Goal: Task Accomplishment & Management: Complete application form

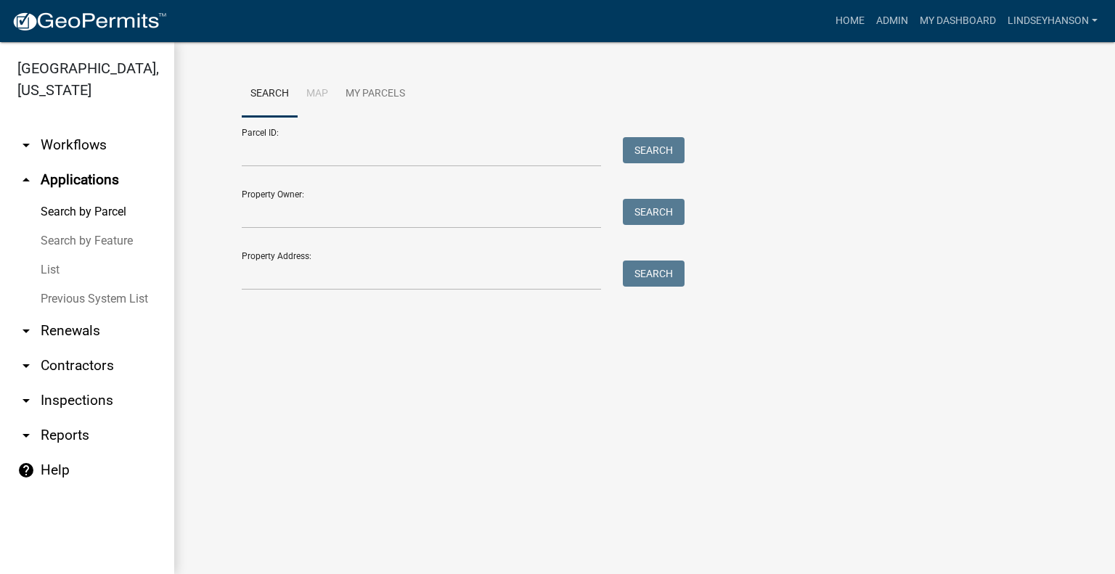
click at [88, 151] on link "arrow_drop_down Workflows" at bounding box center [87, 145] width 174 height 35
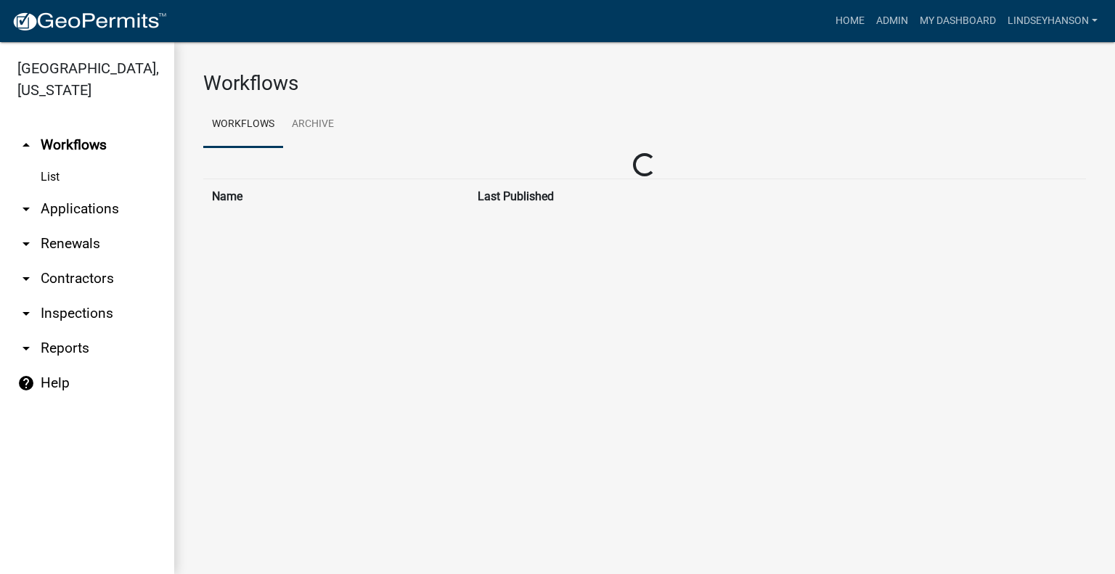
click at [82, 203] on link "arrow_drop_down Applications" at bounding box center [87, 209] width 174 height 35
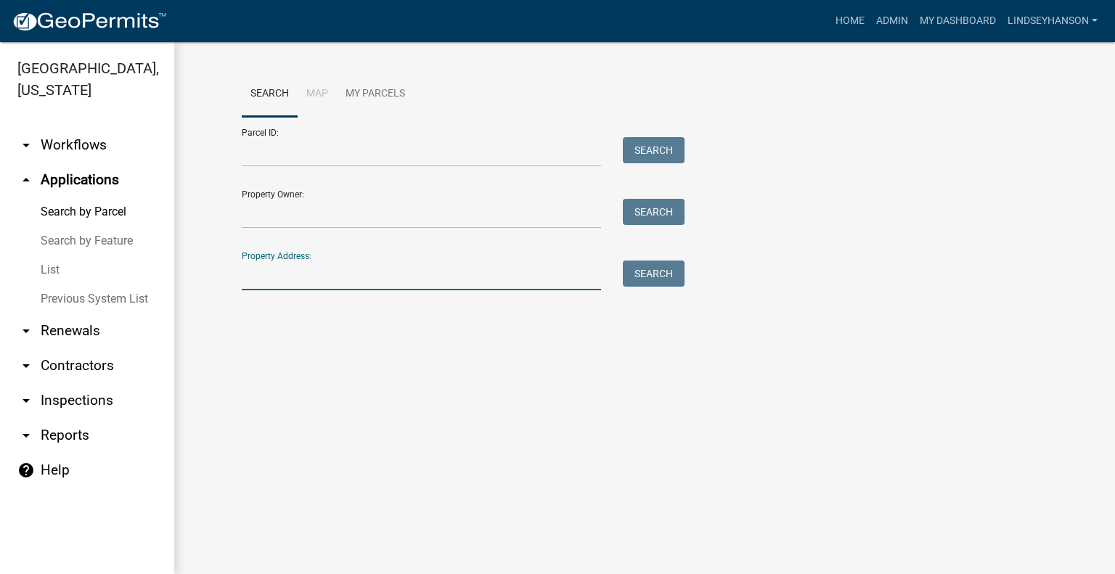
click at [319, 266] on input "Property Address:" at bounding box center [421, 276] width 359 height 30
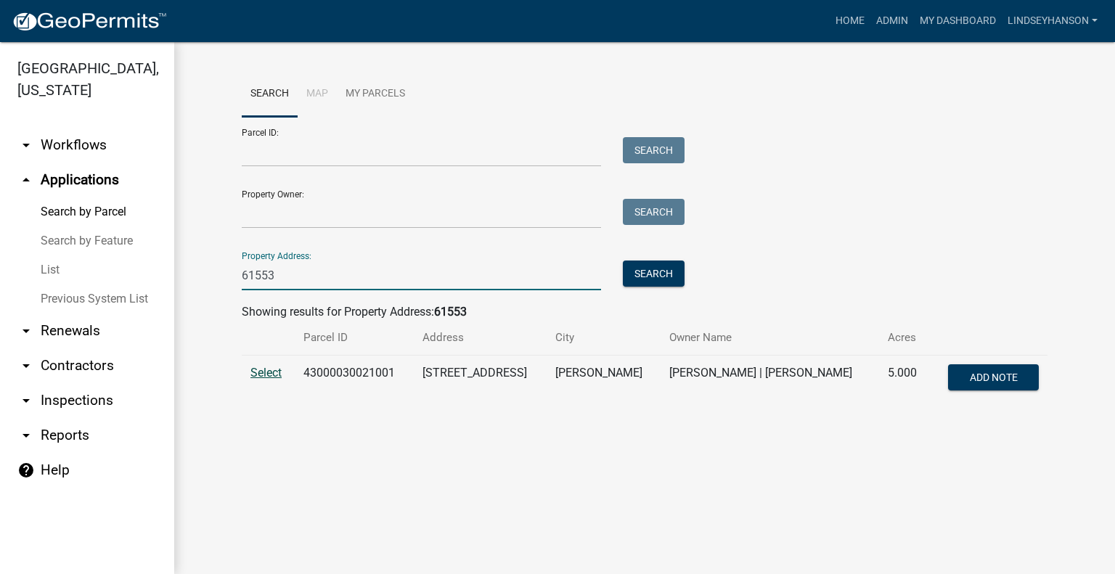
type input "61553"
click at [269, 377] on span "Select" at bounding box center [266, 373] width 31 height 14
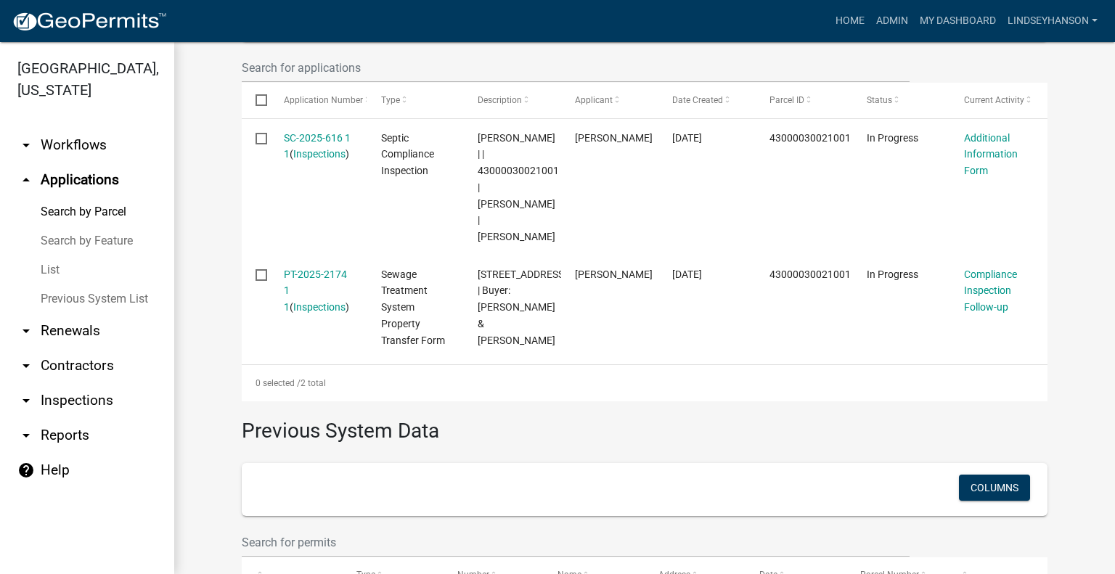
scroll to position [436, 0]
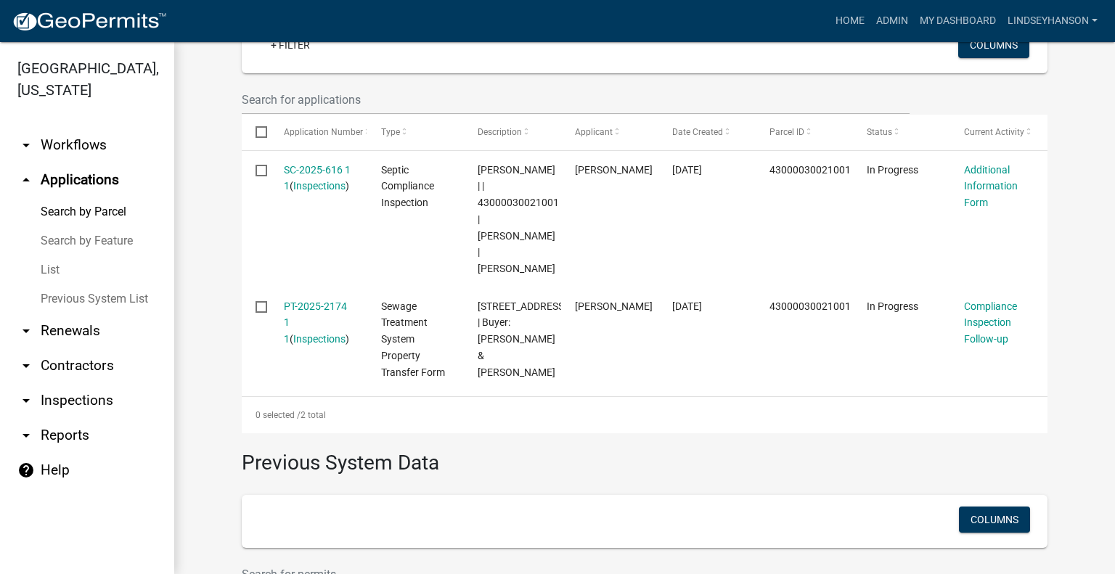
click at [91, 139] on link "arrow_drop_down Workflows" at bounding box center [87, 145] width 174 height 35
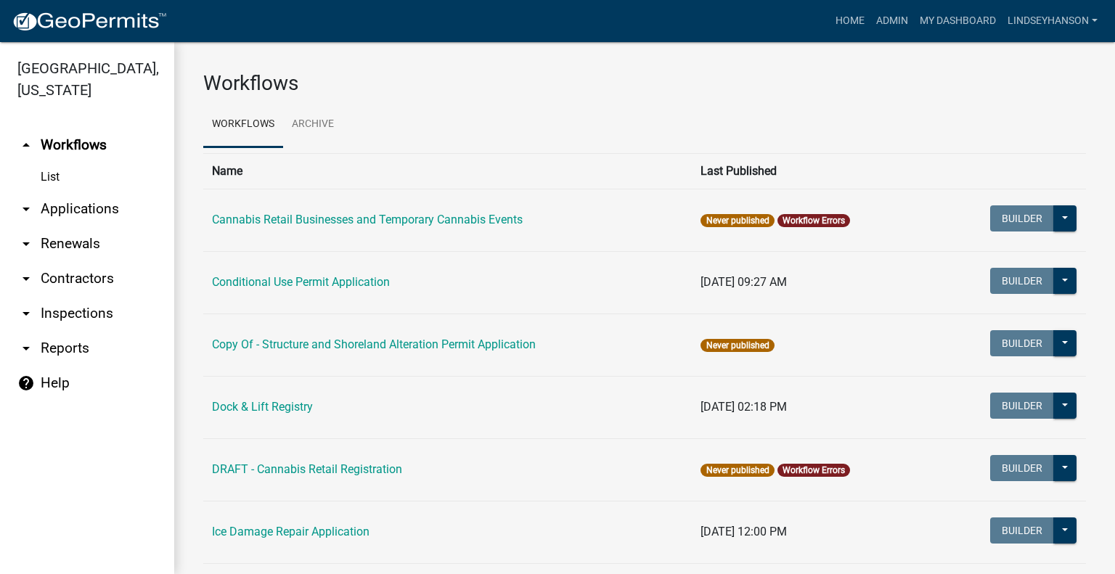
drag, startPoint x: 93, startPoint y: 208, endPoint x: 173, endPoint y: 208, distance: 79.9
click at [93, 208] on link "arrow_drop_down Applications" at bounding box center [87, 209] width 174 height 35
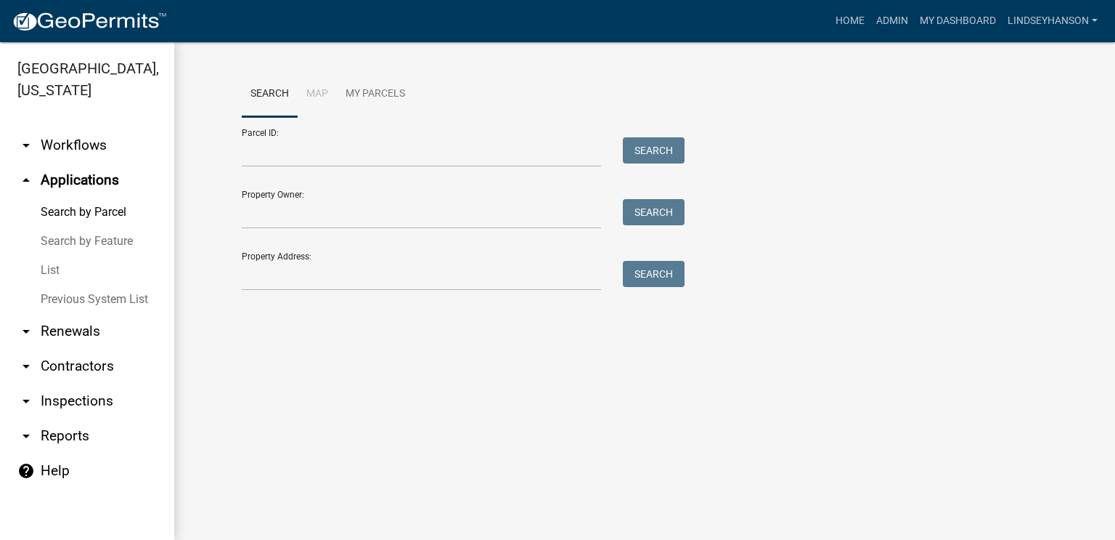
click at [99, 139] on link "arrow_drop_down Workflows" at bounding box center [87, 145] width 174 height 35
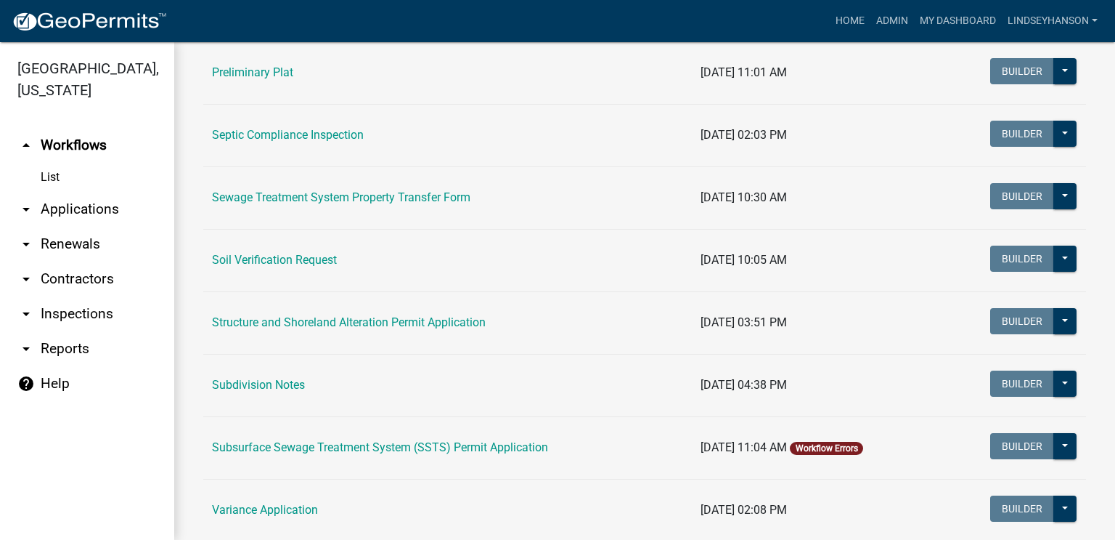
scroll to position [813, 0]
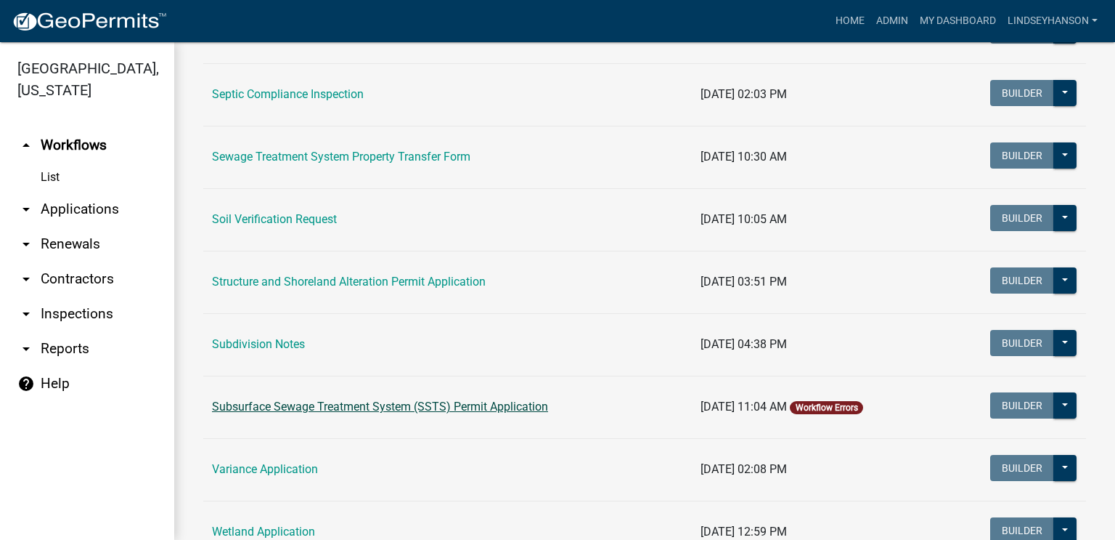
click at [488, 402] on link "Subsurface Sewage Treatment System (SSTS) Permit Application" at bounding box center [380, 406] width 336 height 14
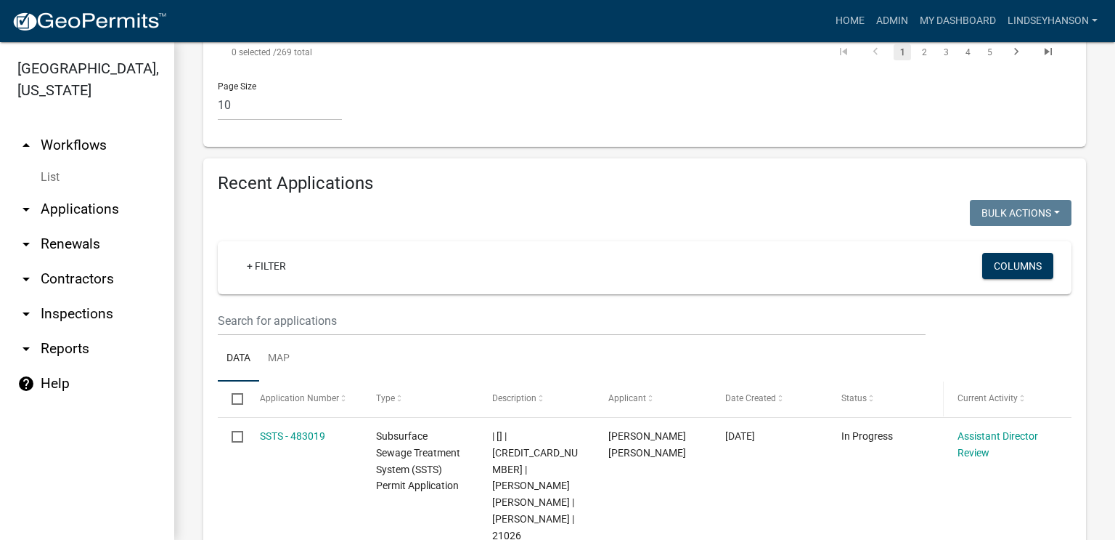
scroll to position [1685, 0]
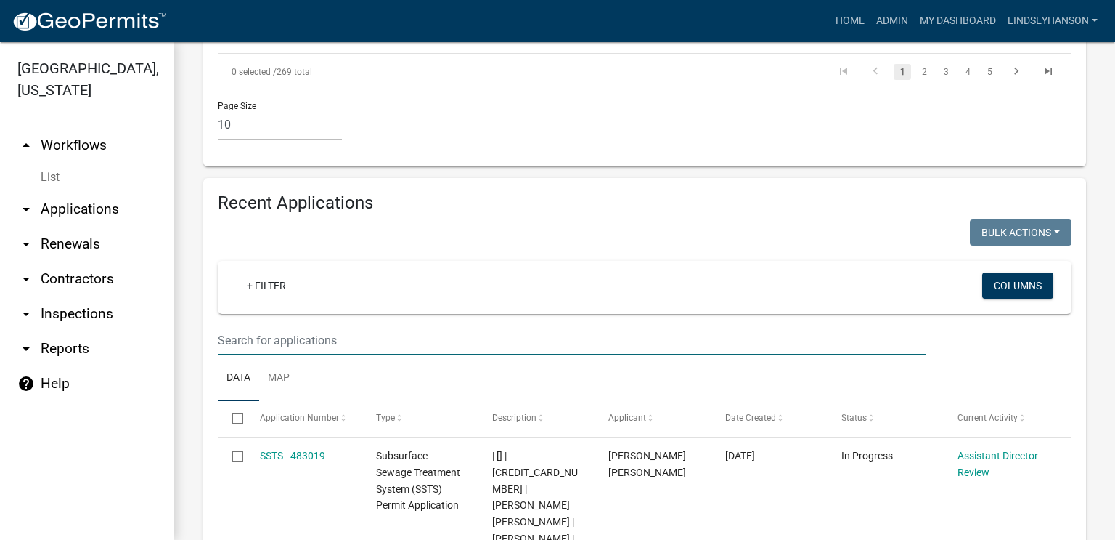
drag, startPoint x: 603, startPoint y: 219, endPoint x: 603, endPoint y: 209, distance: 9.4
click at [603, 325] on input "text" at bounding box center [572, 340] width 708 height 30
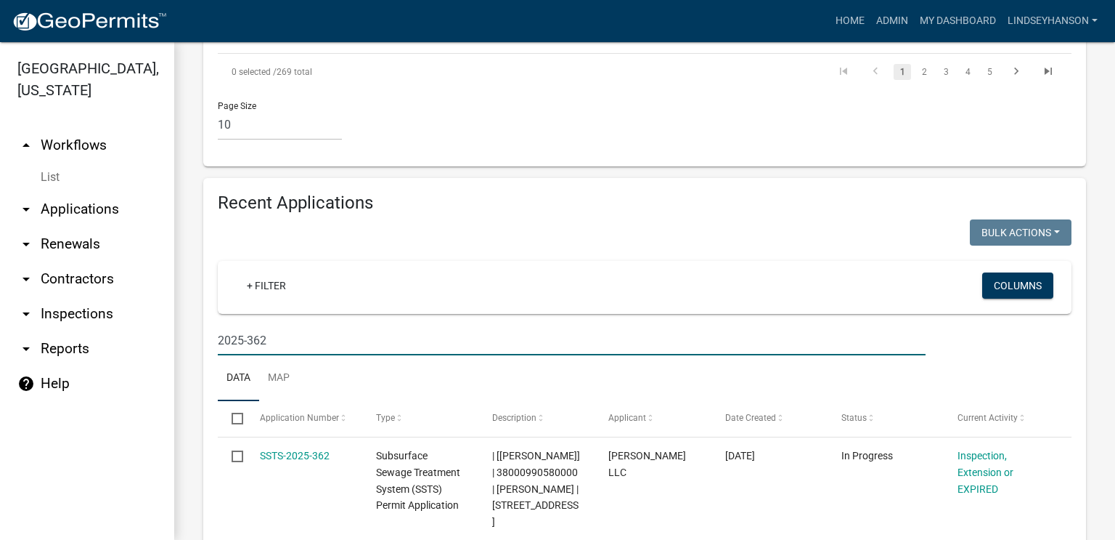
scroll to position [1674, 0]
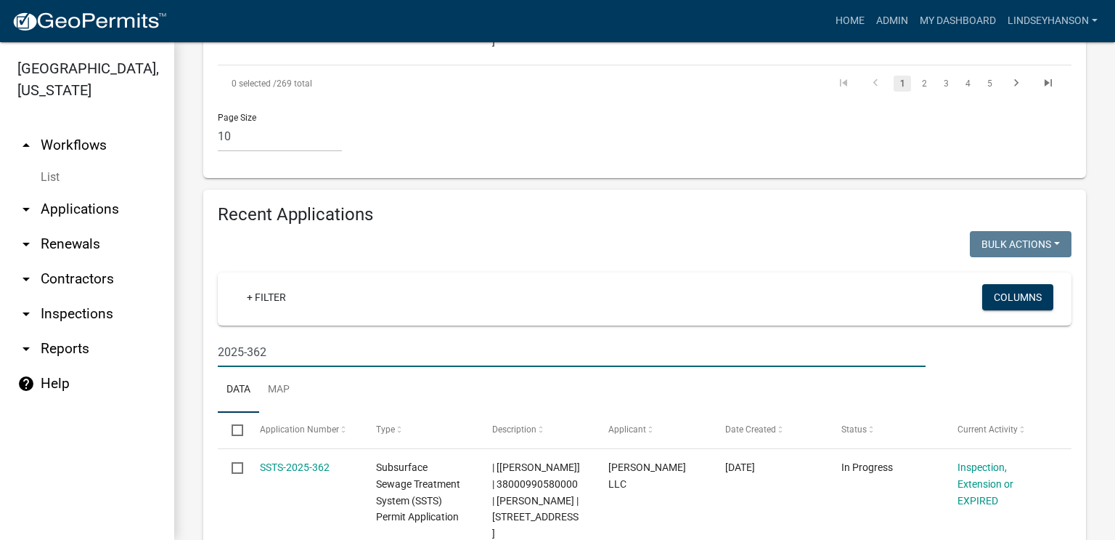
type input "2025-362"
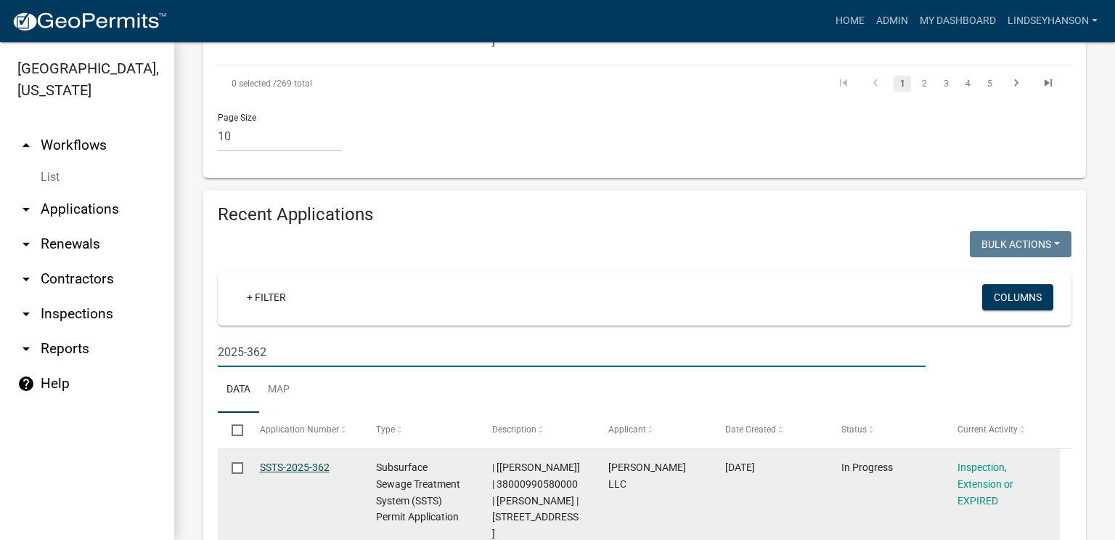
click at [308, 461] on link "SSTS-2025-362" at bounding box center [295, 467] width 70 height 12
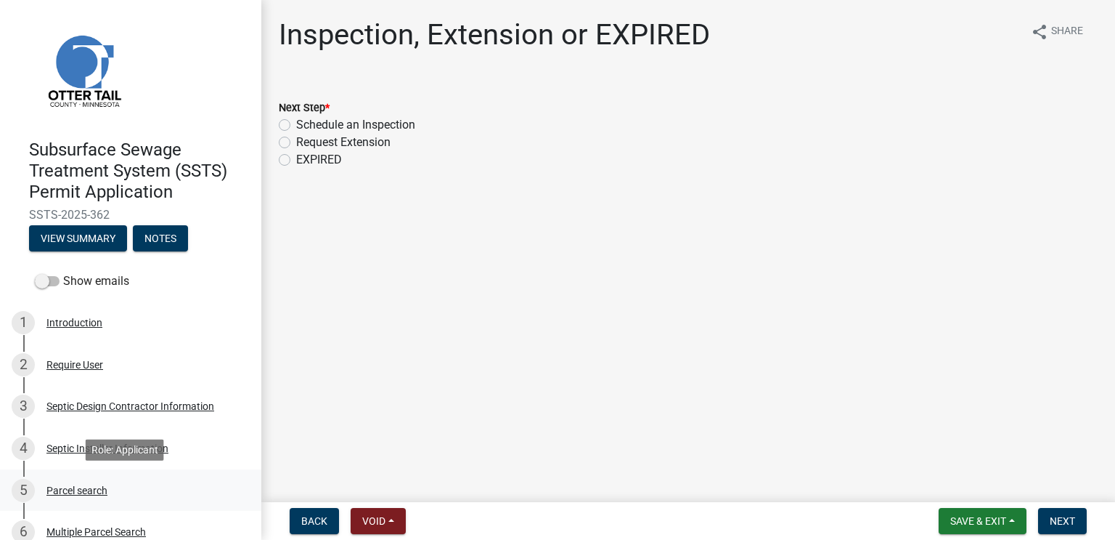
click at [107, 485] on div "Parcel search" at bounding box center [76, 490] width 61 height 10
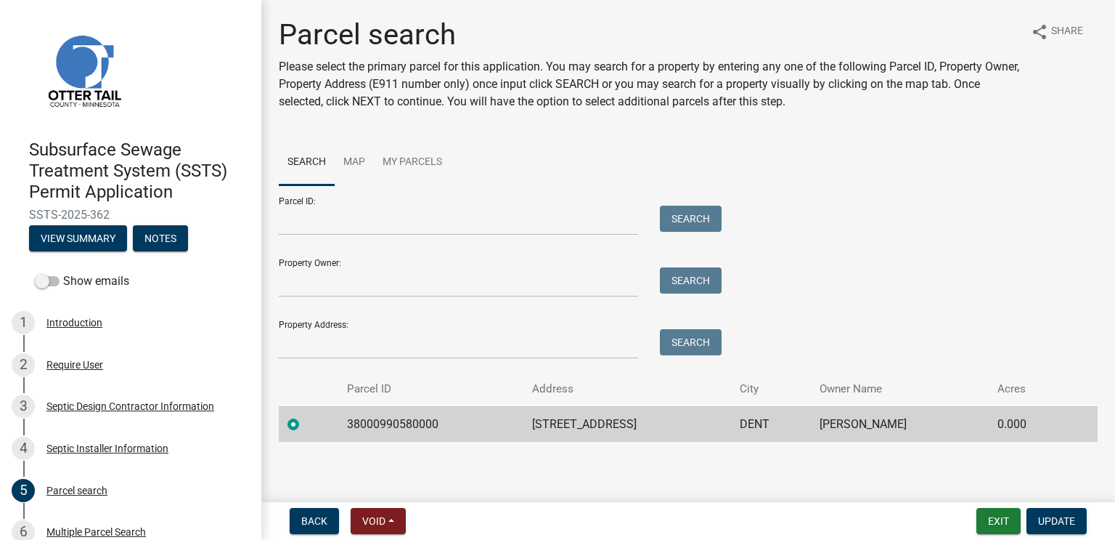
click at [378, 418] on td "38000990580000" at bounding box center [430, 424] width 185 height 36
copy td "38000990580000"
drag, startPoint x: 529, startPoint y: 530, endPoint x: 521, endPoint y: 455, distance: 75.9
click at [529, 530] on div "Back Void Withdraw Lock Expire Void Exit Update" at bounding box center [688, 521] width 831 height 26
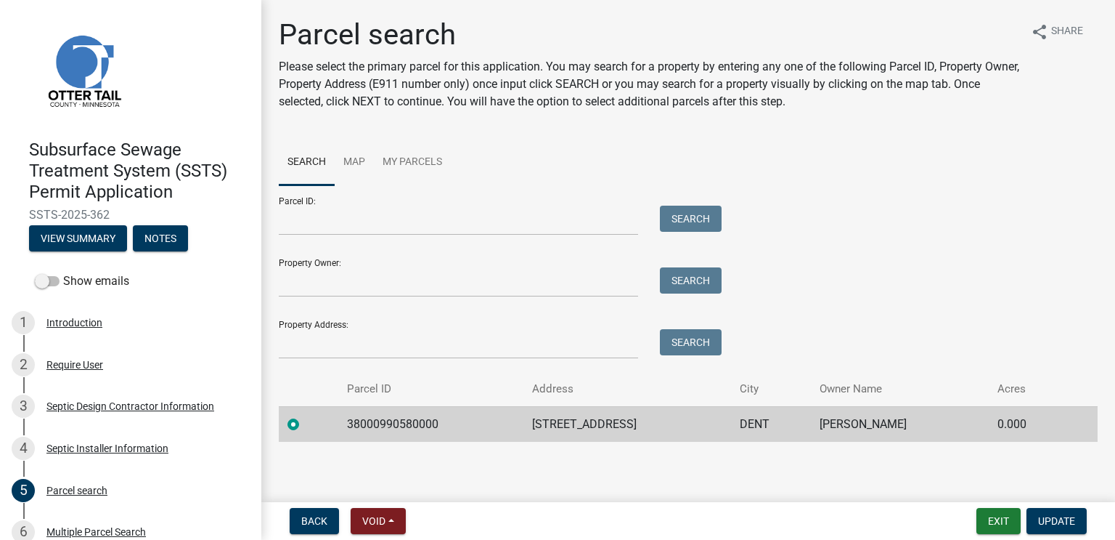
click at [571, 430] on td "31843 BRIGHTWOOD SHORE DR" at bounding box center [628, 424] width 208 height 36
click at [571, 426] on td "31843 BRIGHTWOOD SHORE DR" at bounding box center [628, 424] width 208 height 36
copy td "31843 BRIGHTWOOD SHORE DR"
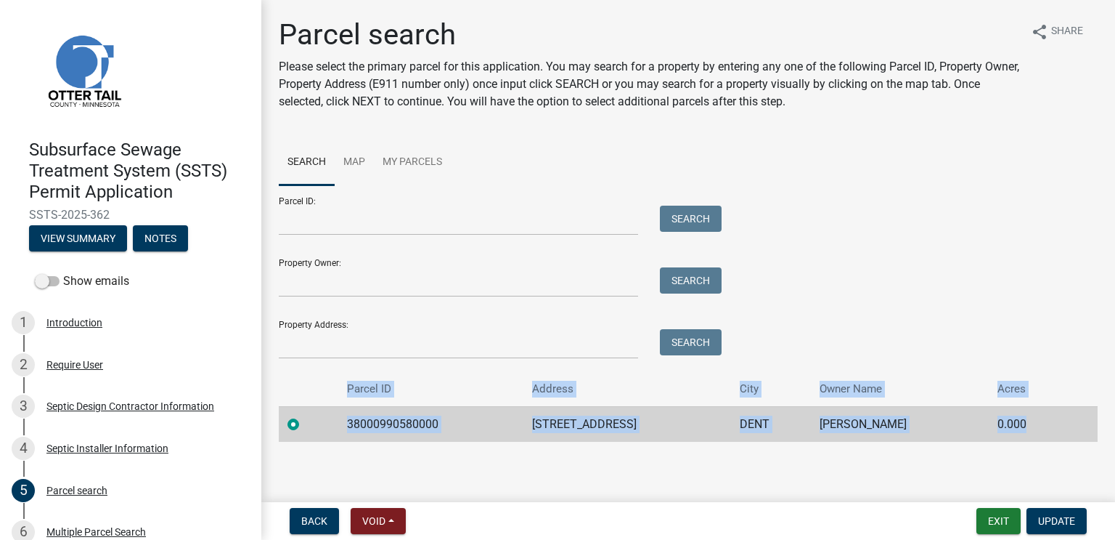
click at [699, 496] on div "Subsurface Sewage Treatment System (SSTS) Permit Application SSTS-2025-362 View…" at bounding box center [557, 270] width 1115 height 540
drag, startPoint x: 331, startPoint y: 423, endPoint x: 956, endPoint y: 428, distance: 624.5
click at [958, 428] on tr "38000990580000 31843 BRIGHTWOOD SHORE DR DENT BRIAN M PETSCHL 0.000" at bounding box center [688, 424] width 819 height 36
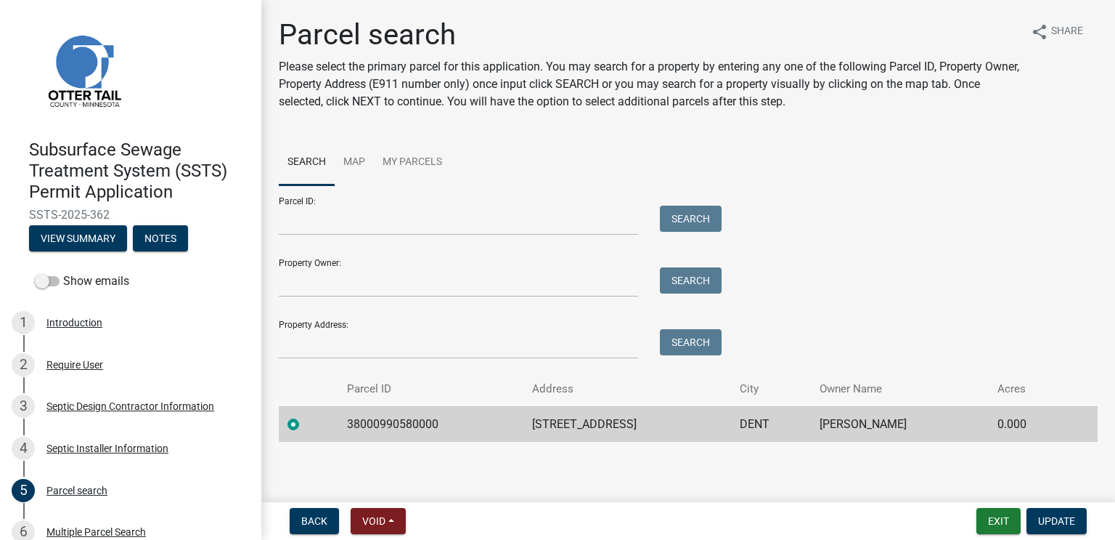
click at [553, 452] on div "Parcel search Please select the primary parcel for this application. You may se…" at bounding box center [688, 235] width 841 height 437
click at [395, 418] on td "38000990580000" at bounding box center [430, 424] width 185 height 36
copy td "38000990580000"
drag, startPoint x: 608, startPoint y: 509, endPoint x: 593, endPoint y: 500, distance: 17.9
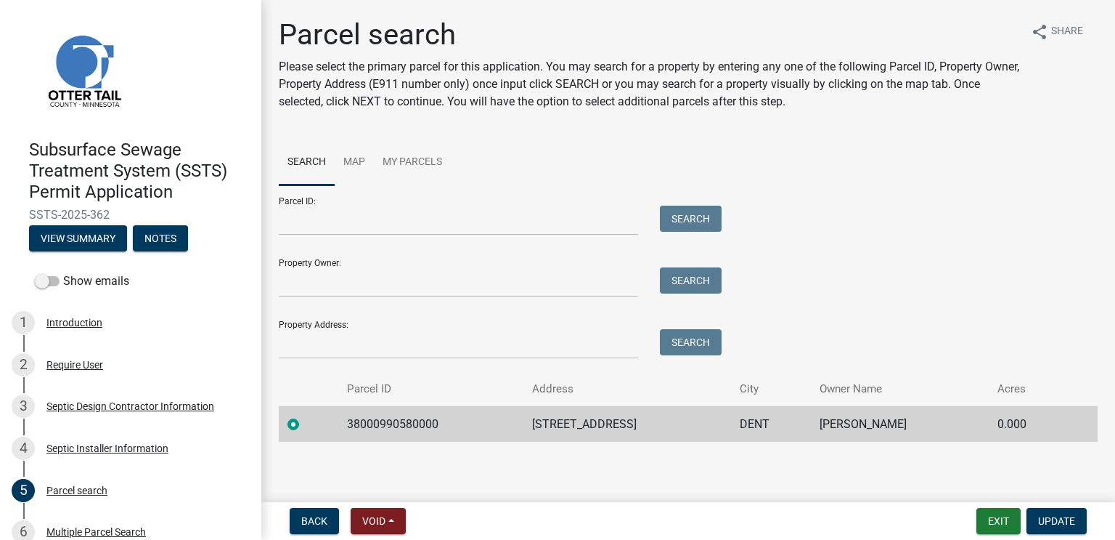
click at [608, 509] on div "Back Void Withdraw Lock Expire Void Exit Update" at bounding box center [688, 521] width 831 height 26
click at [549, 426] on td "31843 BRIGHTWOOD SHORE DR" at bounding box center [628, 424] width 208 height 36
copy td "31843 BRIGHTWOOD SHORE DR"
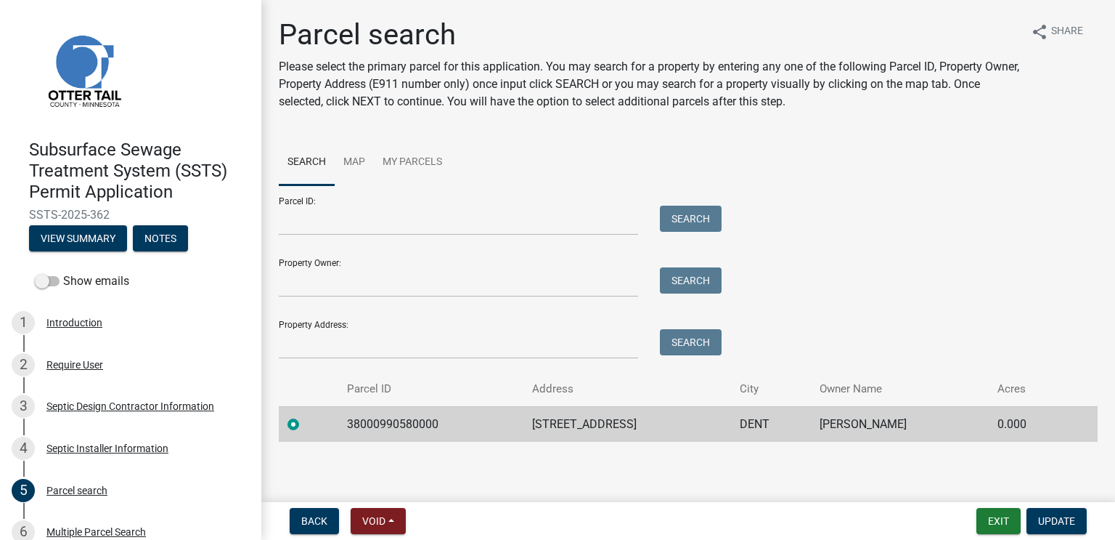
click at [776, 420] on td "DENT" at bounding box center [771, 424] width 81 height 36
copy td "DENT"
drag, startPoint x: 720, startPoint y: 510, endPoint x: 732, endPoint y: 492, distance: 21.6
click at [726, 502] on nav "Back Void Withdraw Lock Expire Void Exit Update" at bounding box center [688, 521] width 854 height 38
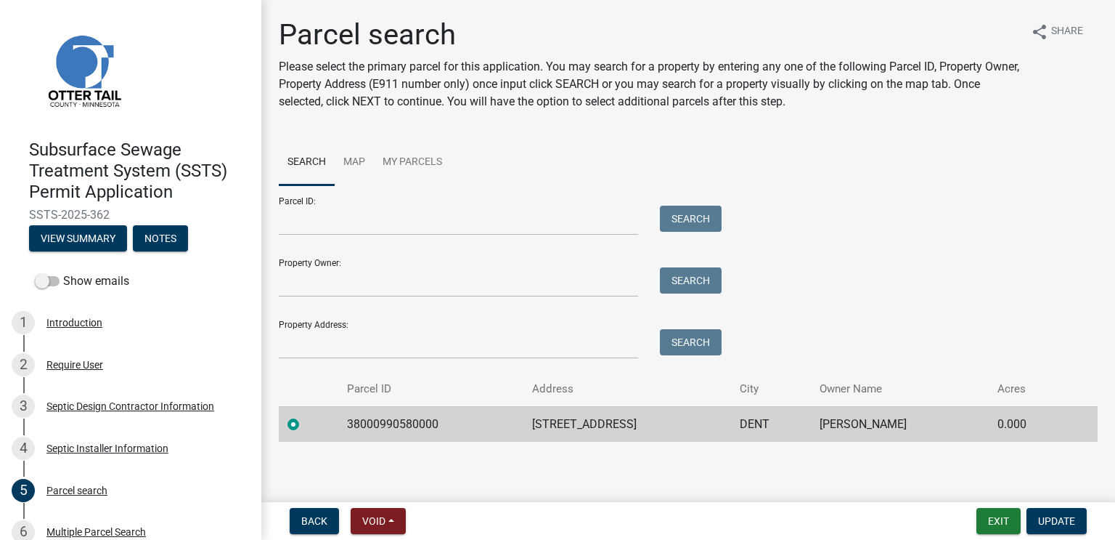
click at [856, 419] on td "BRIAN M PETSCHL" at bounding box center [900, 424] width 178 height 36
copy td "BRIAN M PETSCHL"
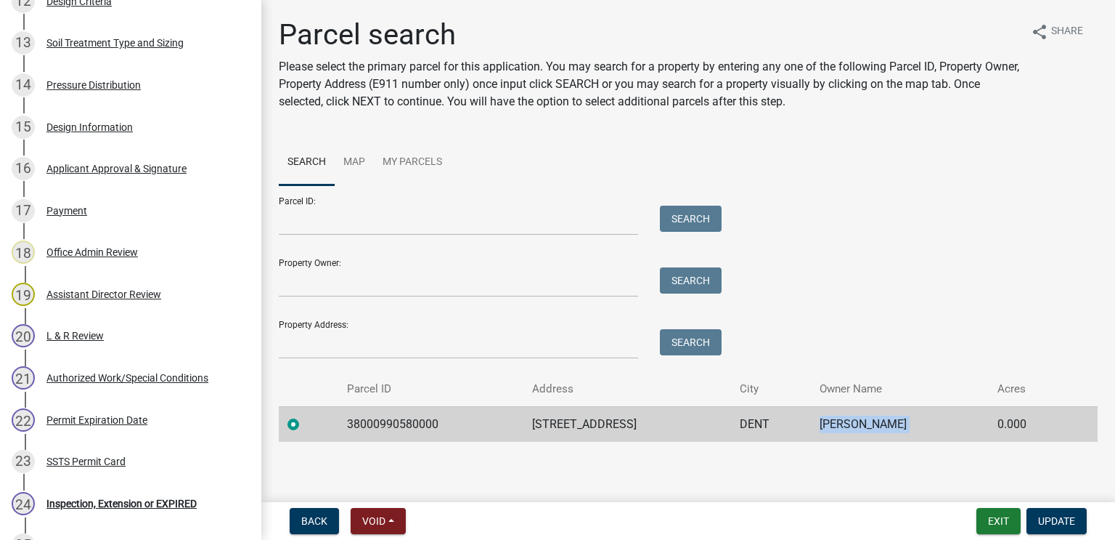
scroll to position [943, 0]
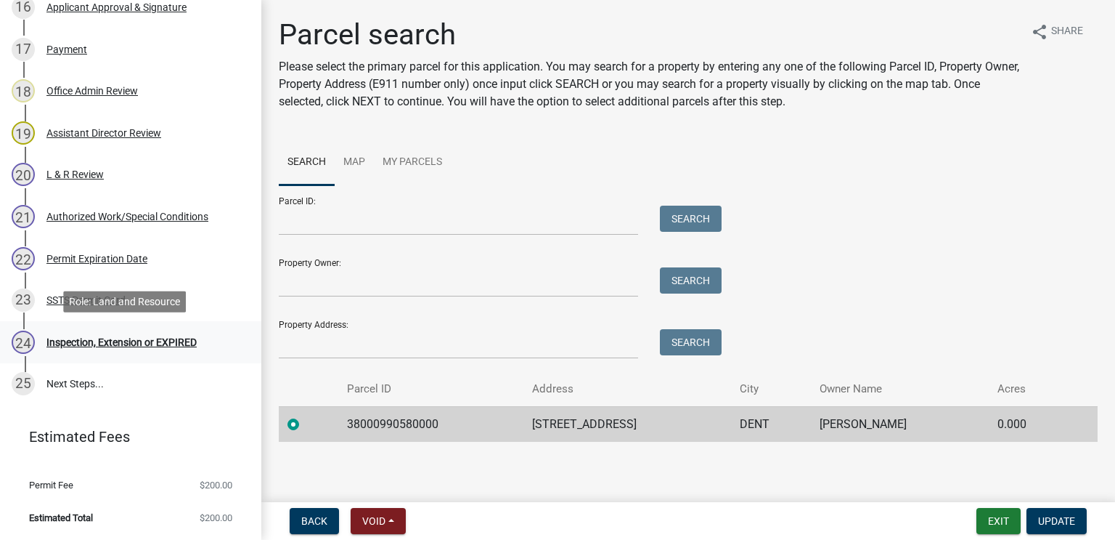
click at [155, 330] on div "24 Inspection, Extension or EXPIRED" at bounding box center [125, 341] width 227 height 23
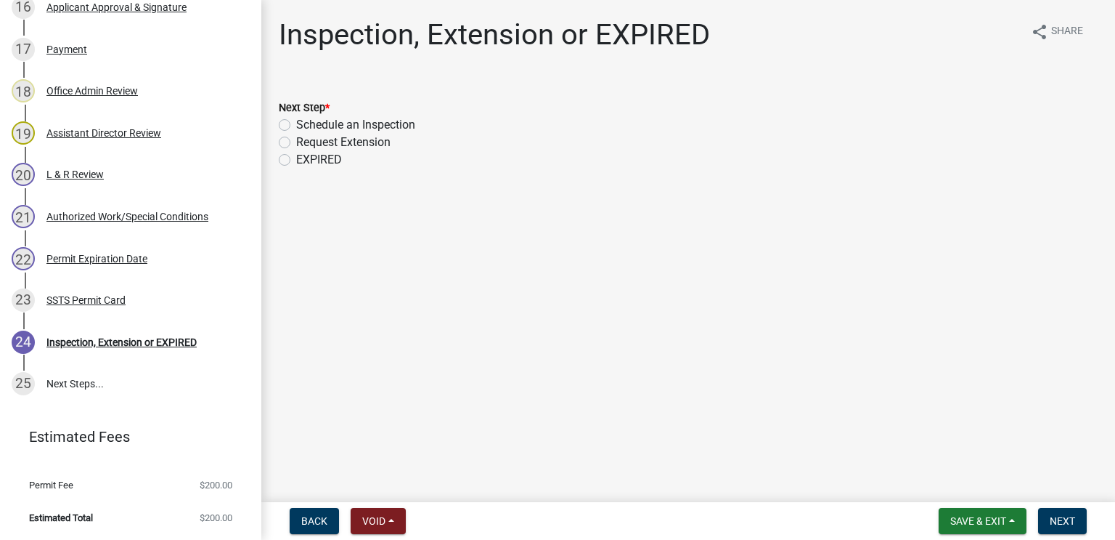
click at [376, 121] on label "Schedule an Inspection" at bounding box center [355, 124] width 119 height 17
click at [306, 121] on input "Schedule an Inspection" at bounding box center [300, 120] width 9 height 9
radio input "true"
click at [1055, 504] on nav "Back Void Withdraw Lock Expire Void Save & Exit Save Save & Exit Next" at bounding box center [688, 521] width 854 height 38
click at [1046, 509] on button "Next" at bounding box center [1062, 521] width 49 height 26
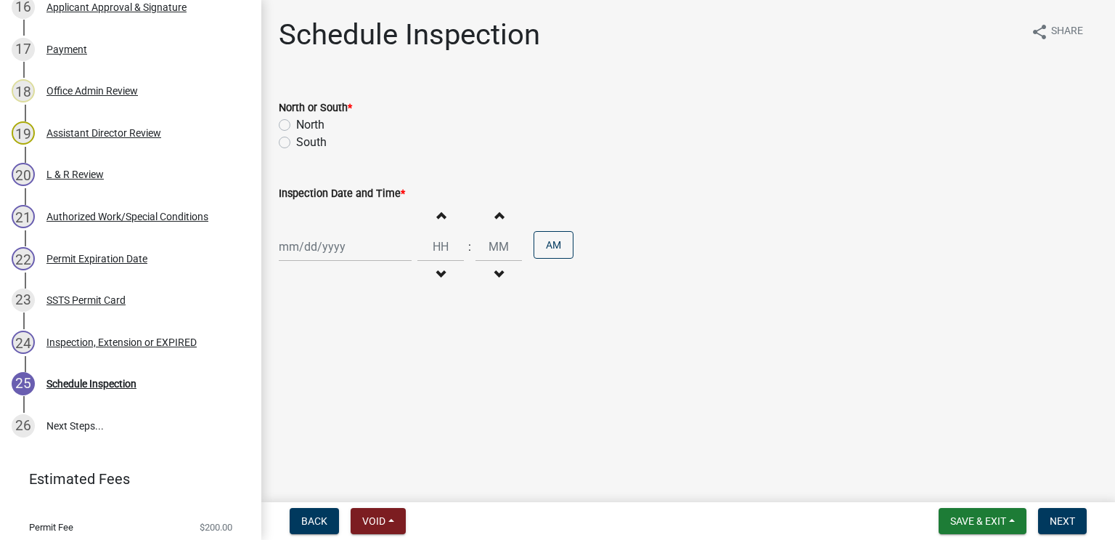
scroll to position [985, 0]
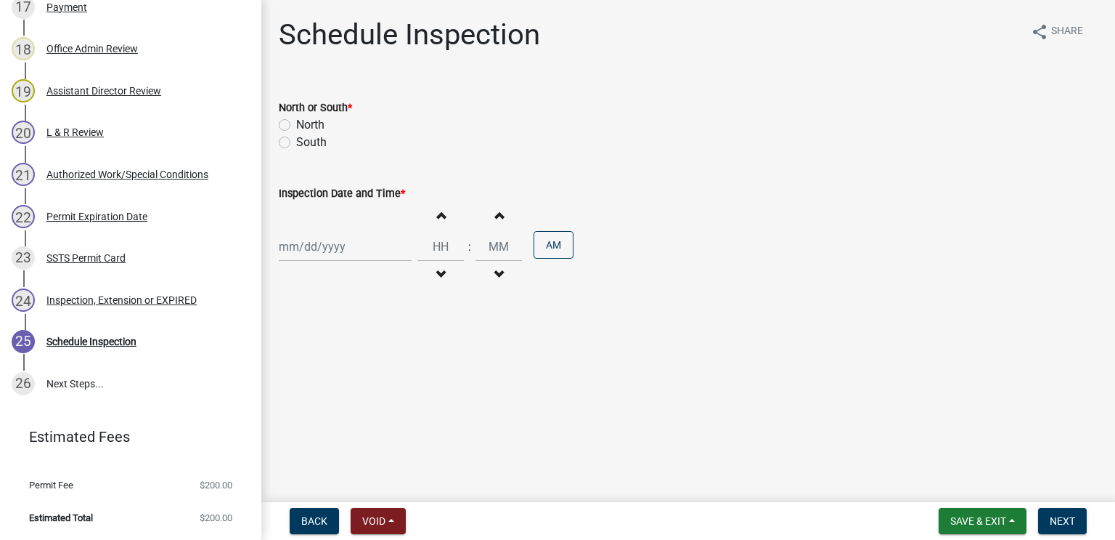
click at [314, 123] on label "North" at bounding box center [310, 124] width 28 height 17
click at [306, 123] on input "North" at bounding box center [300, 120] width 9 height 9
radio input "true"
click at [324, 256] on div at bounding box center [345, 247] width 133 height 30
select select "9"
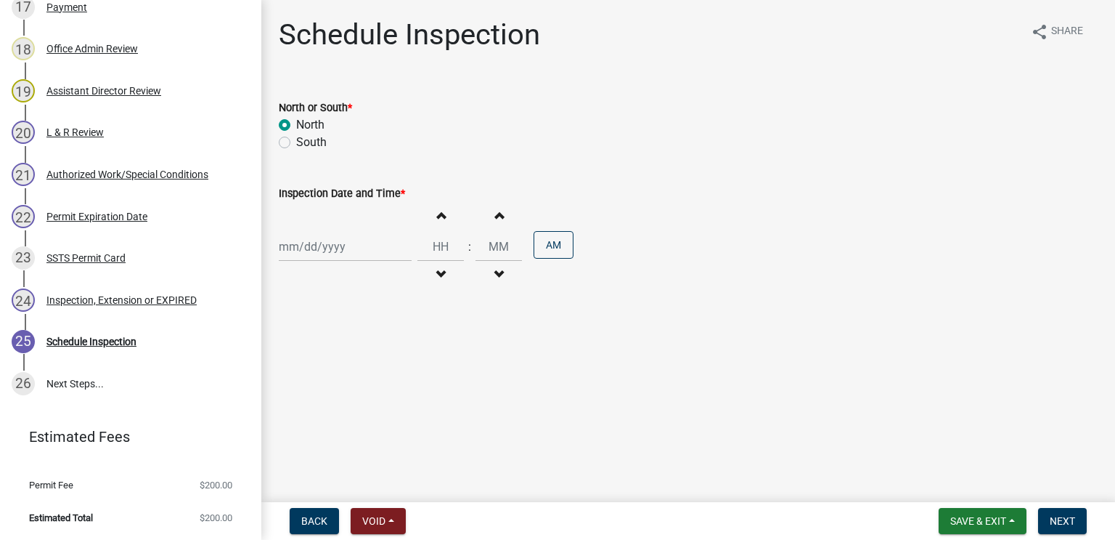
select select "2025"
click at [362, 393] on div "25" at bounding box center [362, 393] width 23 height 23
type input "09/25/2025"
click at [437, 270] on span "button" at bounding box center [440, 275] width 7 height 12
type input "11"
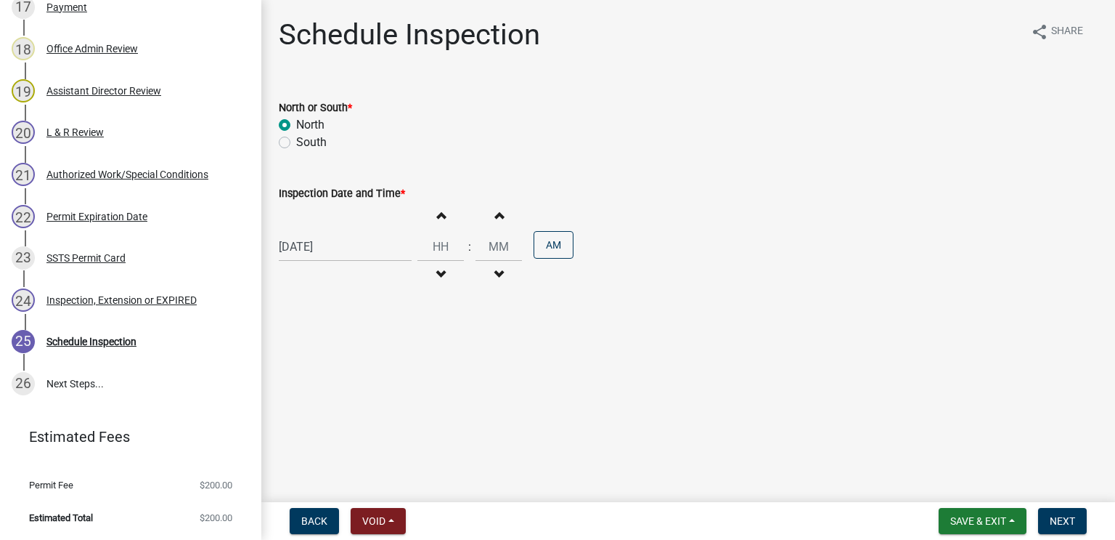
type input "00"
click at [437, 270] on span "button" at bounding box center [440, 275] width 7 height 12
type input "10"
click at [563, 247] on button "PM" at bounding box center [554, 245] width 40 height 28
click at [1045, 513] on button "Next" at bounding box center [1062, 521] width 49 height 26
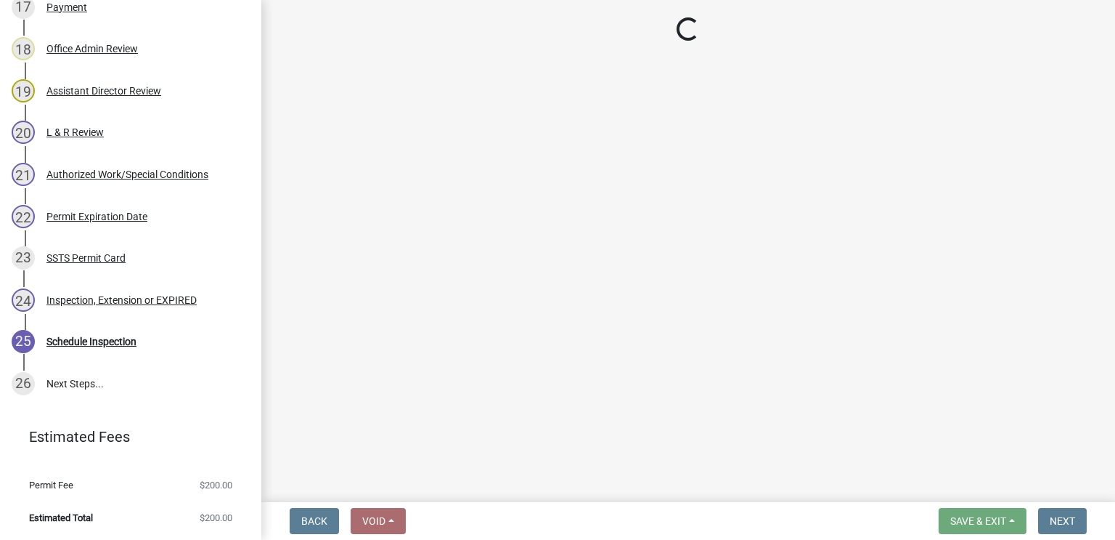
scroll to position [1110, 0]
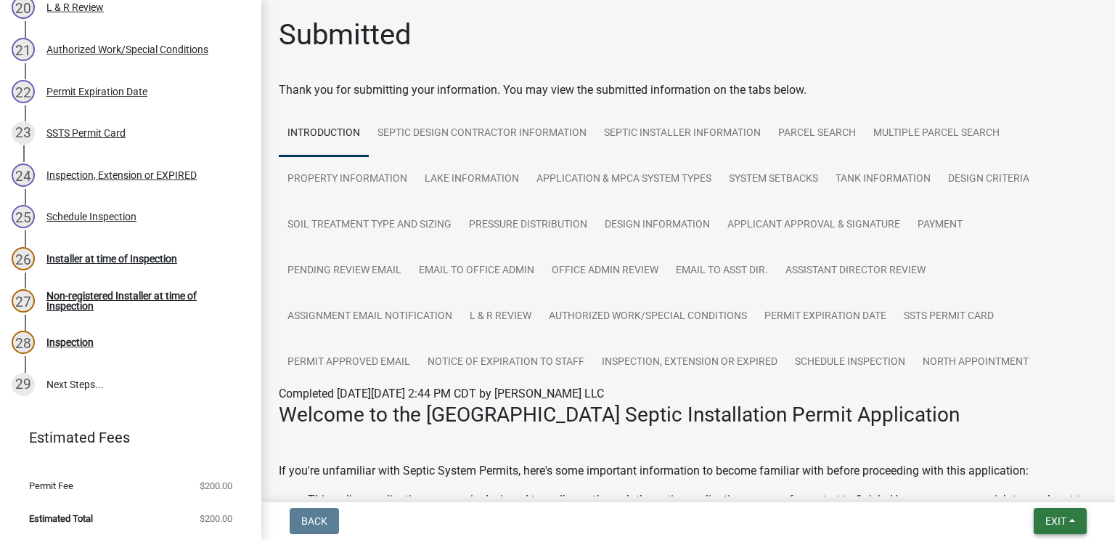
click at [1054, 520] on span "Exit" at bounding box center [1056, 521] width 21 height 12
click at [1041, 487] on button "Save & Exit" at bounding box center [1030, 482] width 116 height 35
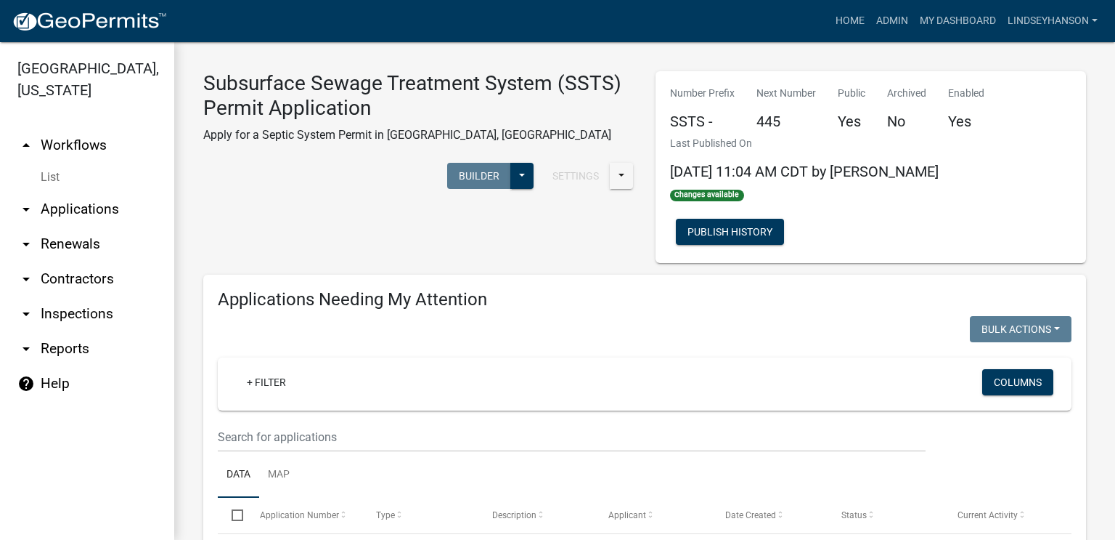
click at [103, 200] on link "arrow_drop_down Applications" at bounding box center [87, 209] width 174 height 35
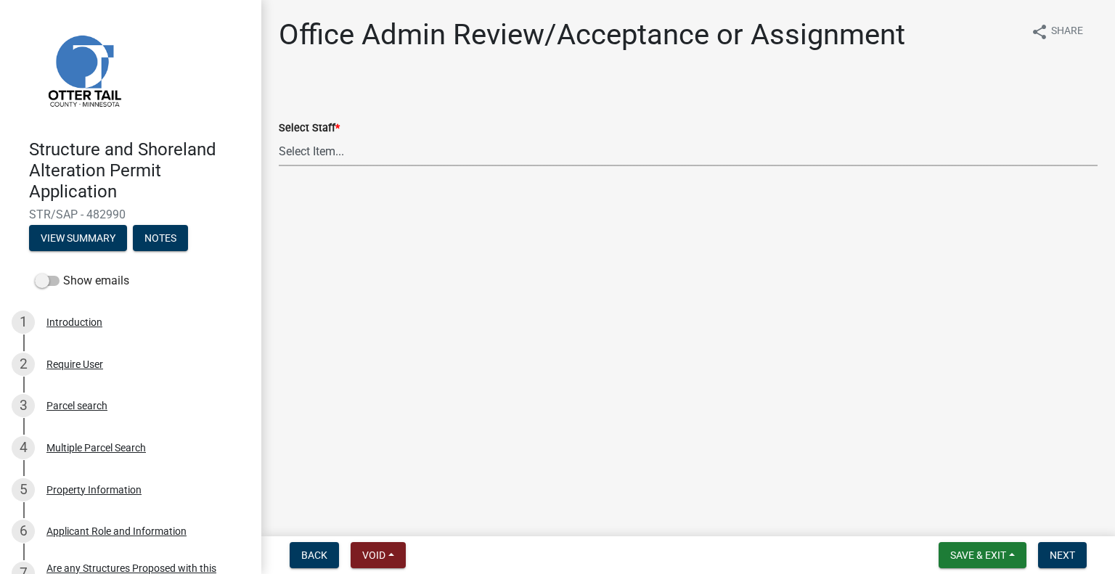
click at [393, 149] on select "Select Item... Alexis Newark (anewark@ottertailcounty.gov) Amy Busko (abusko@ot…" at bounding box center [688, 152] width 819 height 30
click at [279, 137] on select "Select Item... Alexis Newark (anewark@ottertailcounty.gov) Amy Busko (abusko@ot…" at bounding box center [688, 152] width 819 height 30
select select "587f38f5-c90e-4c12-9e10-d3e23909bbca"
click at [1078, 554] on button "Next" at bounding box center [1062, 555] width 49 height 26
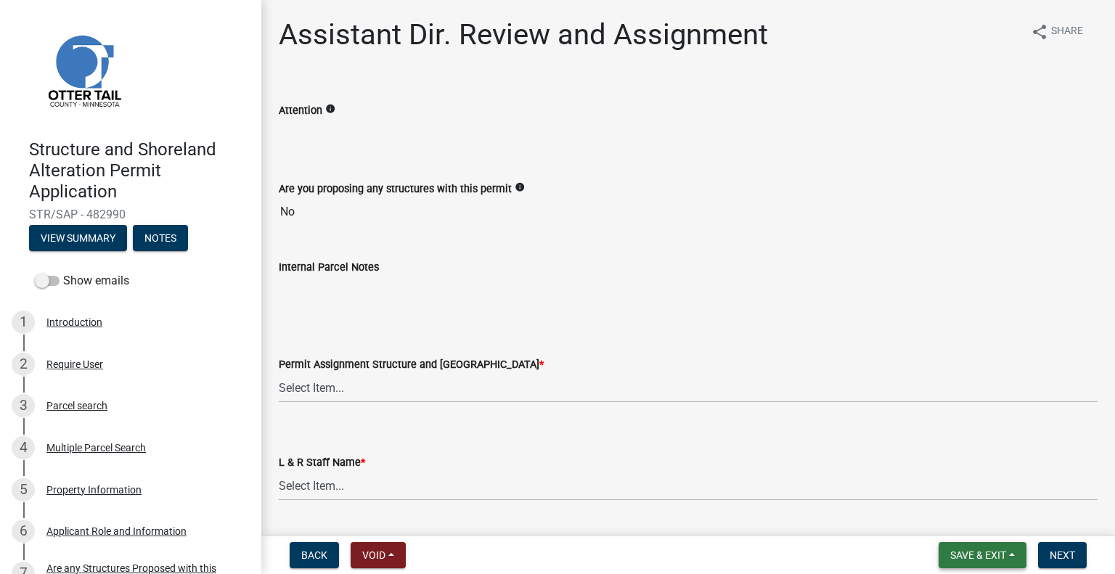
click at [1000, 562] on button "Save & Exit" at bounding box center [983, 555] width 88 height 26
click at [972, 520] on button "Save & Exit" at bounding box center [969, 517] width 116 height 35
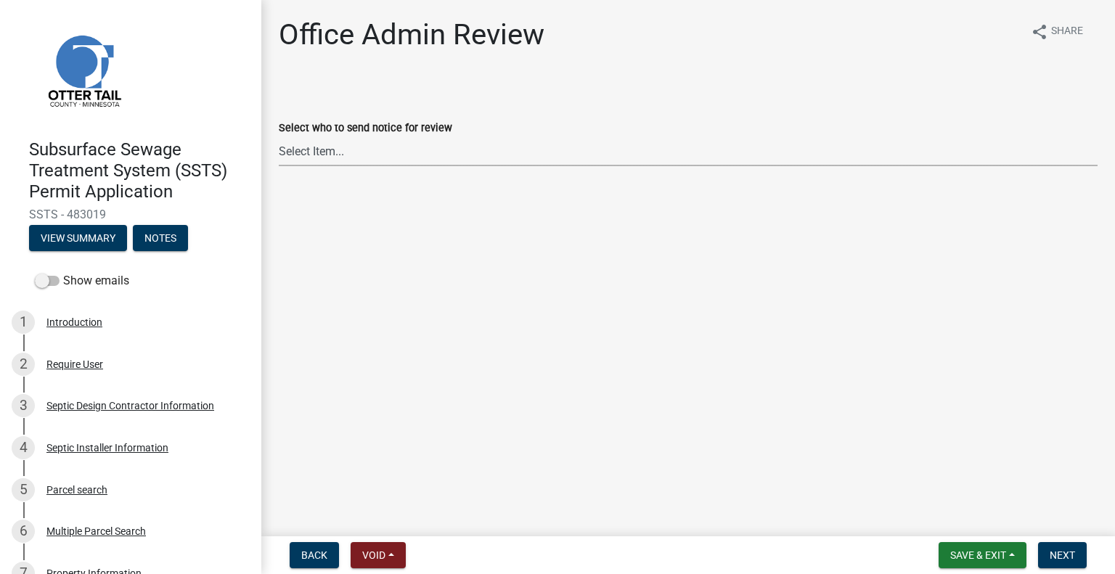
click at [439, 158] on select "Select Item... [PERSON_NAME] ([EMAIL_ADDRESS][DOMAIN_NAME]) [PERSON_NAME] ([EMA…" at bounding box center [688, 152] width 819 height 30
click at [279, 137] on select "Select Item... [PERSON_NAME] ([EMAIL_ADDRESS][DOMAIN_NAME]) [PERSON_NAME] ([EMA…" at bounding box center [688, 152] width 819 height 30
select select "587f38f5-c90e-4c12-9e10-d3e23909bbca"
drag, startPoint x: 1075, startPoint y: 559, endPoint x: 1108, endPoint y: 551, distance: 34.3
click at [1075, 557] on span "Next" at bounding box center [1062, 556] width 25 height 12
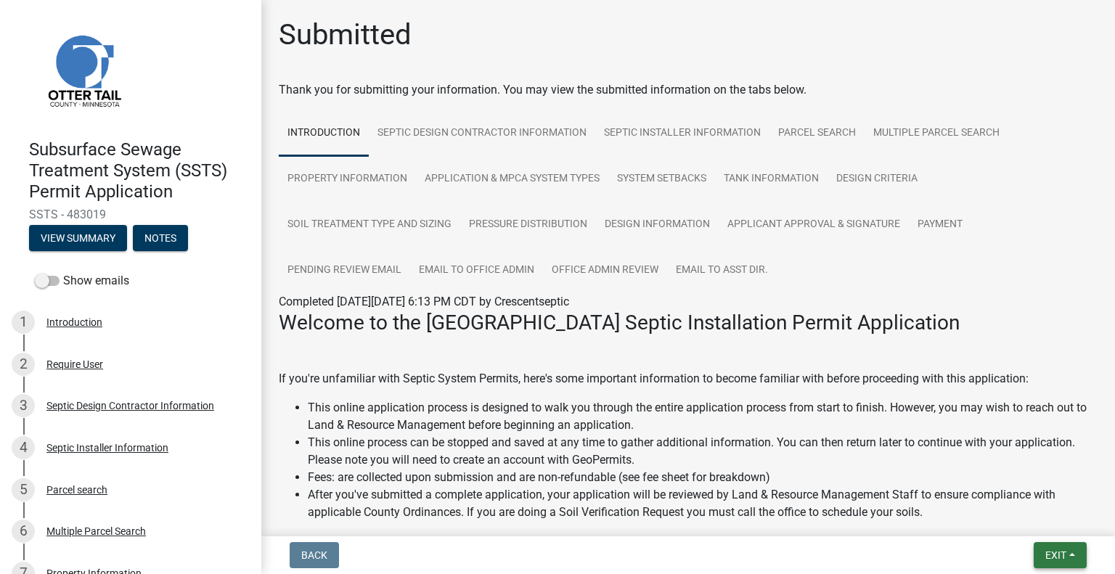
click at [1039, 556] on button "Exit" at bounding box center [1060, 555] width 53 height 26
click at [1031, 524] on button "Save & Exit" at bounding box center [1030, 517] width 116 height 35
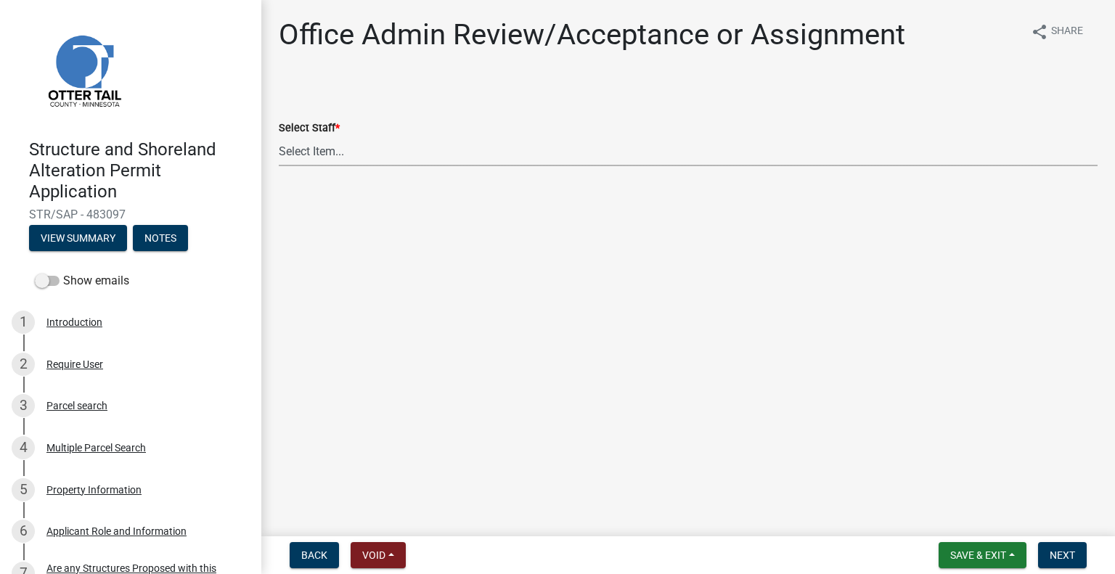
click at [415, 150] on select "Select Item... [PERSON_NAME] ([EMAIL_ADDRESS][DOMAIN_NAME]) [PERSON_NAME] ([EMA…" at bounding box center [688, 152] width 819 height 30
click at [279, 137] on select "Select Item... [PERSON_NAME] ([EMAIL_ADDRESS][DOMAIN_NAME]) [PERSON_NAME] ([EMA…" at bounding box center [688, 152] width 819 height 30
select select "587f38f5-c90e-4c12-9e10-d3e23909bbca"
click at [1054, 554] on span "Next" at bounding box center [1062, 556] width 25 height 12
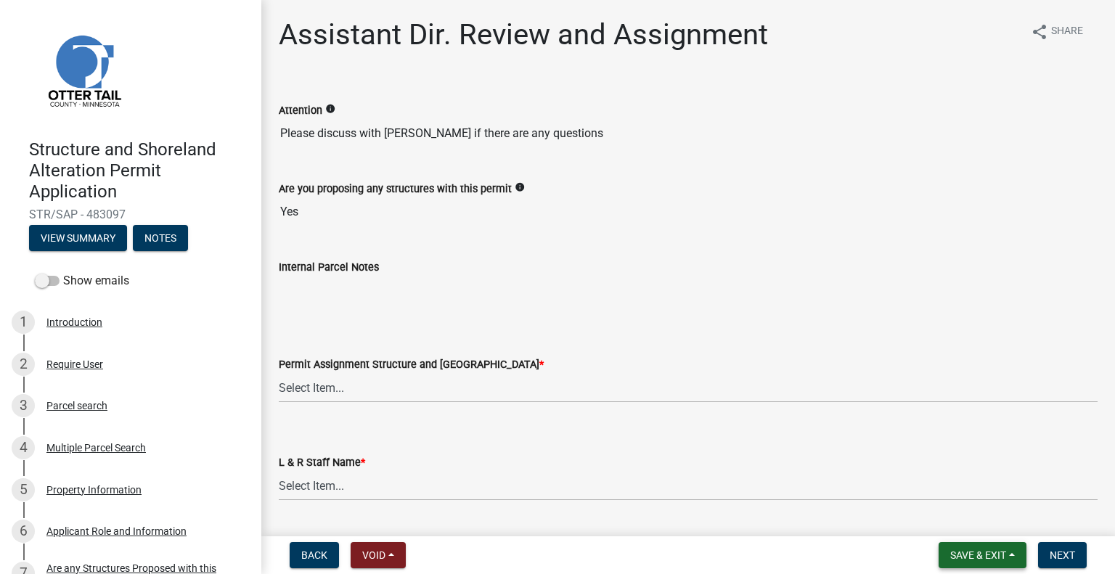
click at [1000, 548] on button "Save & Exit" at bounding box center [983, 555] width 88 height 26
click at [980, 522] on button "Save & Exit" at bounding box center [969, 517] width 116 height 35
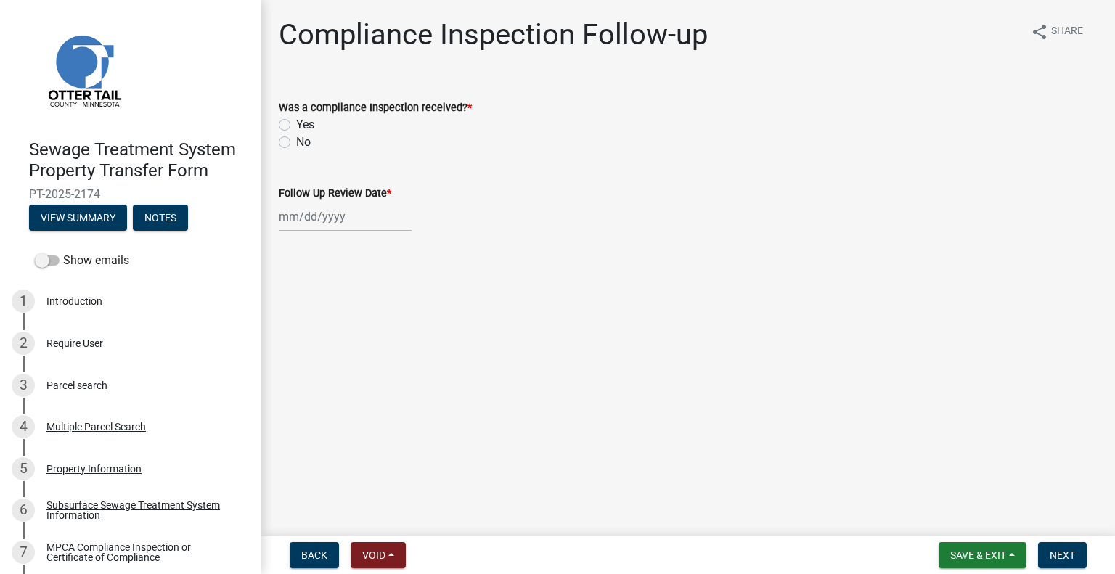
click at [296, 126] on label "Yes" at bounding box center [305, 124] width 18 height 17
click at [296, 126] on input "Yes" at bounding box center [300, 120] width 9 height 9
radio input "true"
click at [302, 195] on label "Follow Up Review Date *" at bounding box center [335, 194] width 113 height 10
click at [302, 202] on input "Follow Up Review Date *" at bounding box center [345, 217] width 133 height 30
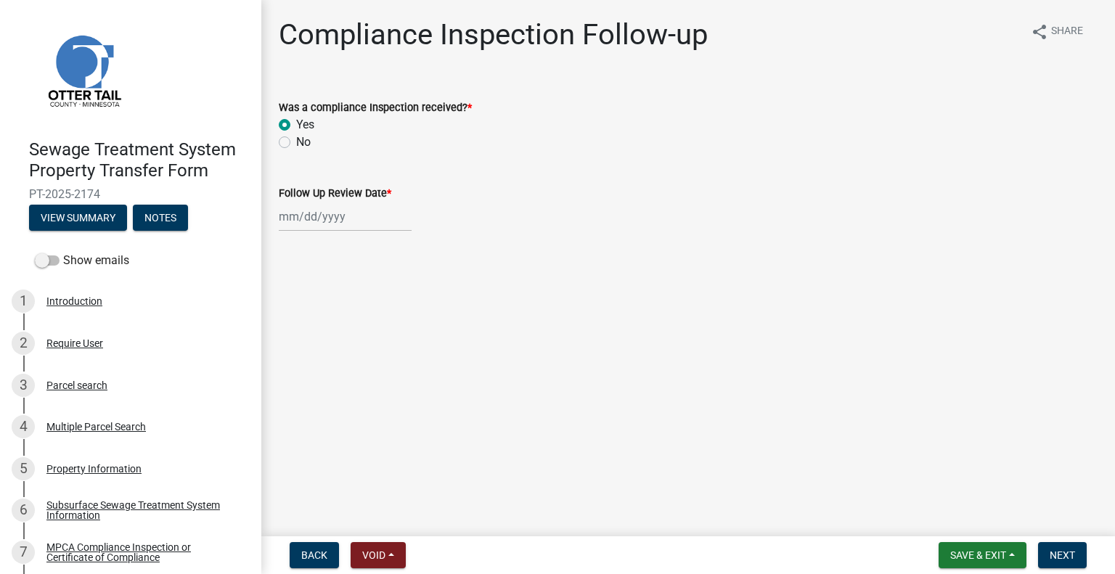
select select "9"
select select "2025"
click at [307, 223] on div "Jan Feb Mar Apr May Jun Jul Aug Sep Oct Nov Dec 1525 1526 1527 1528 1529 1530 1…" at bounding box center [345, 217] width 133 height 30
click at [311, 215] on input "Follow Up Review Date *" at bounding box center [345, 217] width 133 height 30
click at [657, 234] on wm-data-entity-input "Follow Up Review Date * Jan Feb Mar Apr May Jun Jul Aug Sep Oct Nov Dec 1525 15…" at bounding box center [688, 204] width 819 height 81
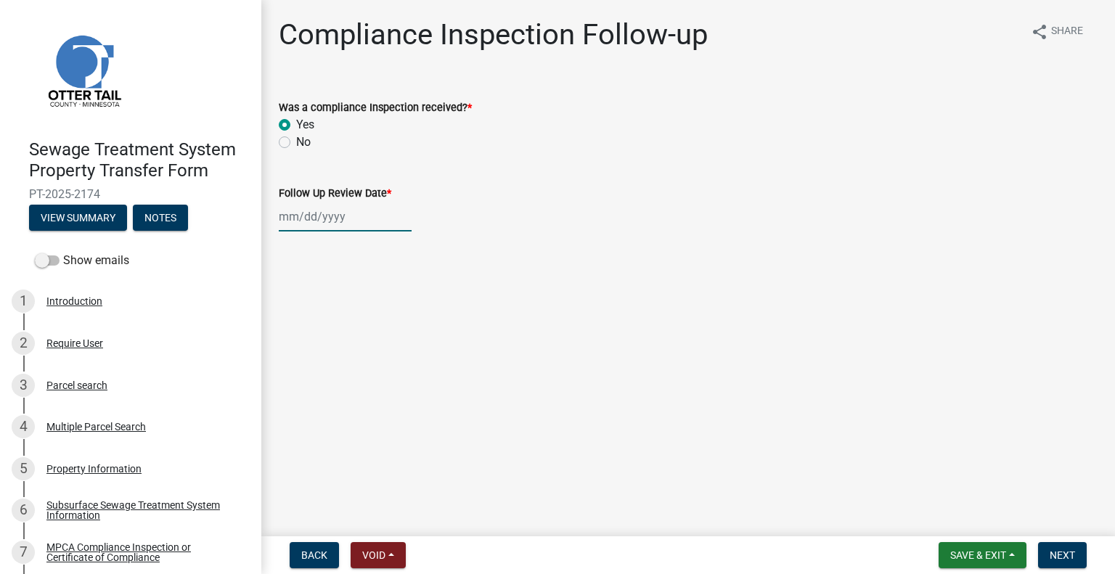
select select "9"
select select "2025"
click at [357, 220] on div "Jan Feb Mar Apr May Jun Jul Aug Sep Oct Nov Dec 1525 1526 1527 1528 1529 1530 1…" at bounding box center [345, 217] width 133 height 30
click at [335, 359] on div "24" at bounding box center [339, 363] width 23 height 23
type input "09/24/2025"
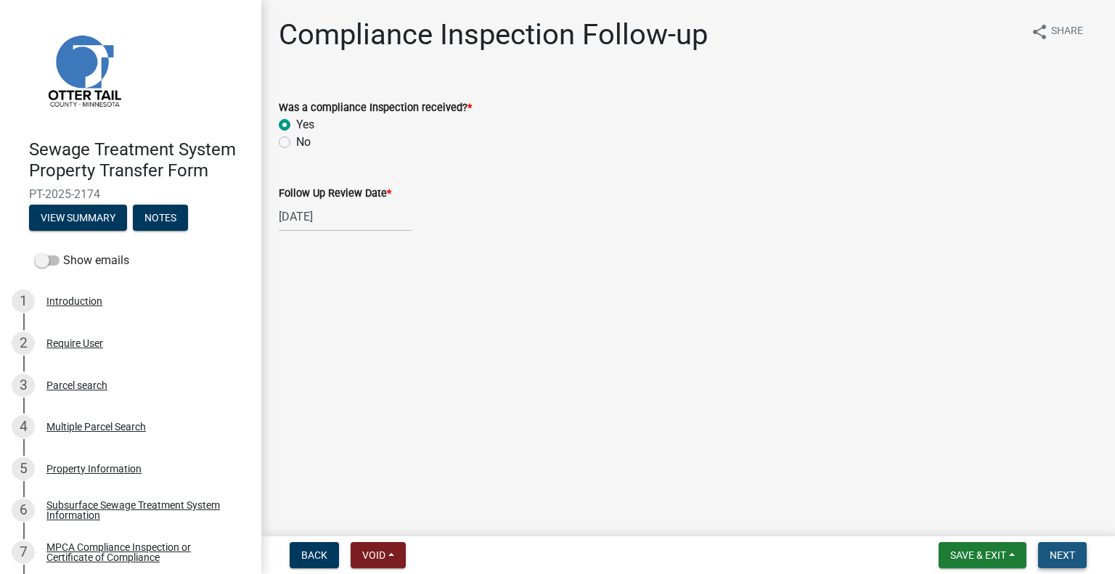
click at [1043, 556] on button "Next" at bounding box center [1062, 555] width 49 height 26
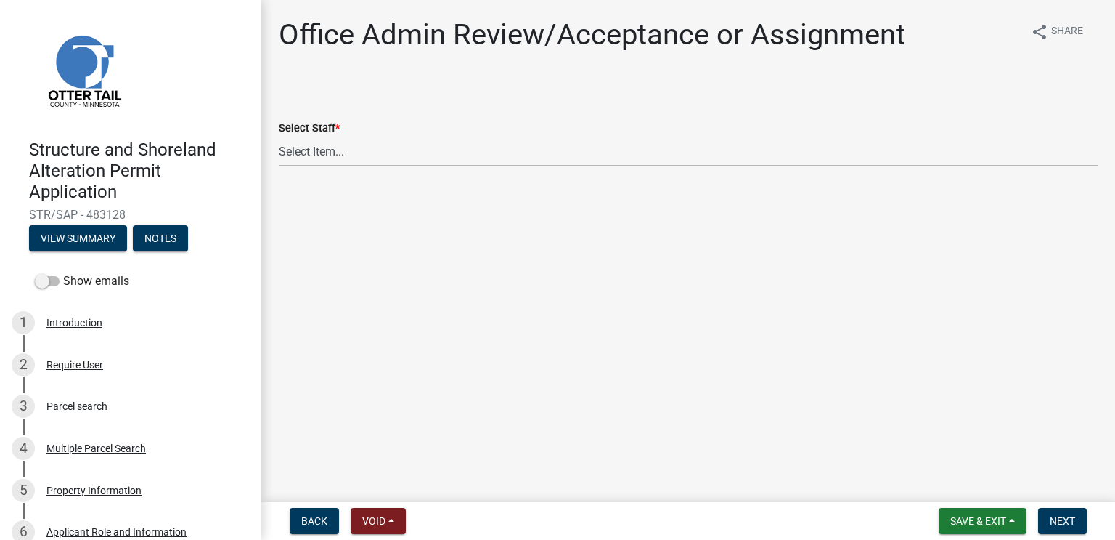
click at [407, 154] on select "Select Item... [PERSON_NAME] ([EMAIL_ADDRESS][DOMAIN_NAME]) [PERSON_NAME] ([EMA…" at bounding box center [688, 152] width 819 height 30
click at [279, 137] on select "Select Item... [PERSON_NAME] ([EMAIL_ADDRESS][DOMAIN_NAME]) [PERSON_NAME] ([EMA…" at bounding box center [688, 152] width 819 height 30
select select "587f38f5-c90e-4c12-9e10-d3e23909bbca"
click at [1059, 522] on span "Next" at bounding box center [1062, 521] width 25 height 12
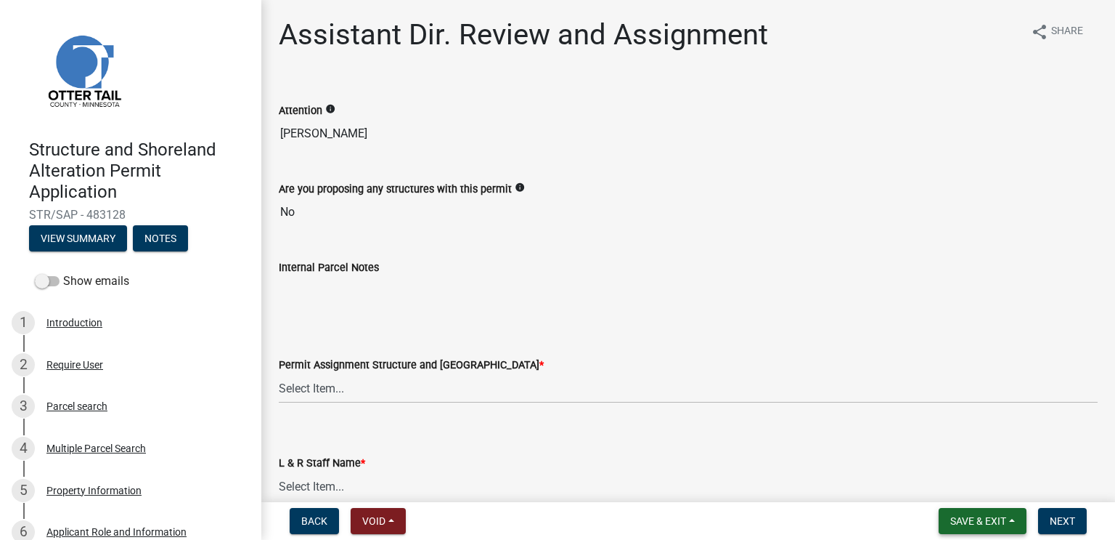
click at [985, 518] on span "Save & Exit" at bounding box center [979, 521] width 56 height 12
click at [984, 479] on button "Save & Exit" at bounding box center [969, 482] width 116 height 35
